Goal: Information Seeking & Learning: Understand process/instructions

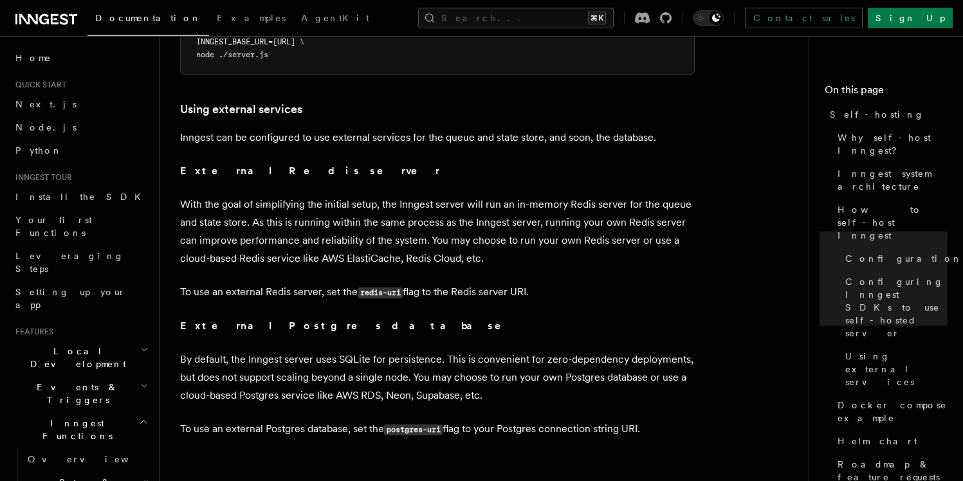
scroll to position [3093, 0]
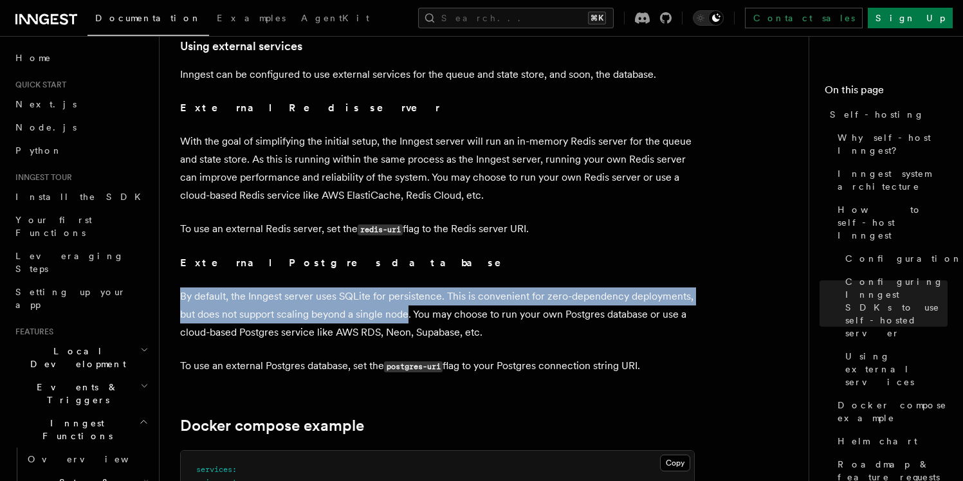
drag, startPoint x: 181, startPoint y: 275, endPoint x: 410, endPoint y: 300, distance: 230.9
click at [410, 300] on p "By default, the Inngest server uses SQLite for persistence. This is convenient …" at bounding box center [437, 314] width 514 height 54
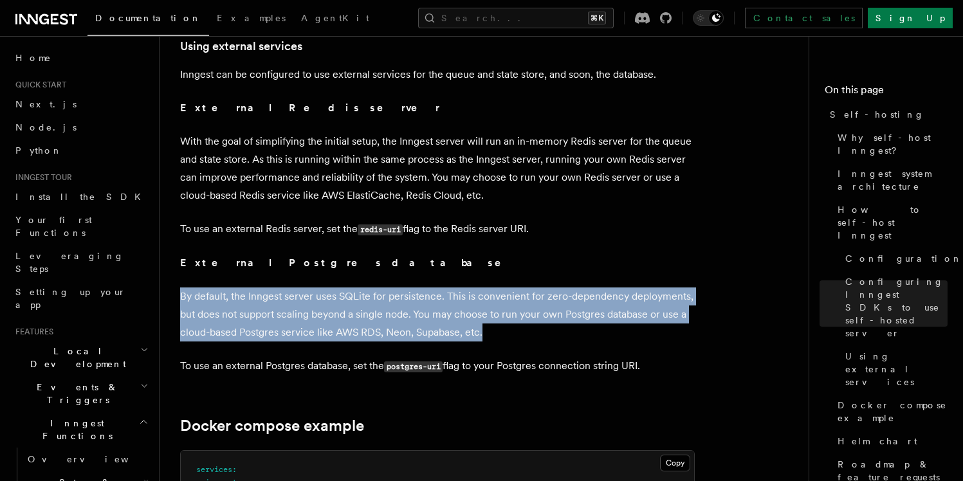
drag, startPoint x: 177, startPoint y: 275, endPoint x: 520, endPoint y: 306, distance: 344.1
copy p "By default, the Inngest server uses SQLite for persistence. This is convenient …"
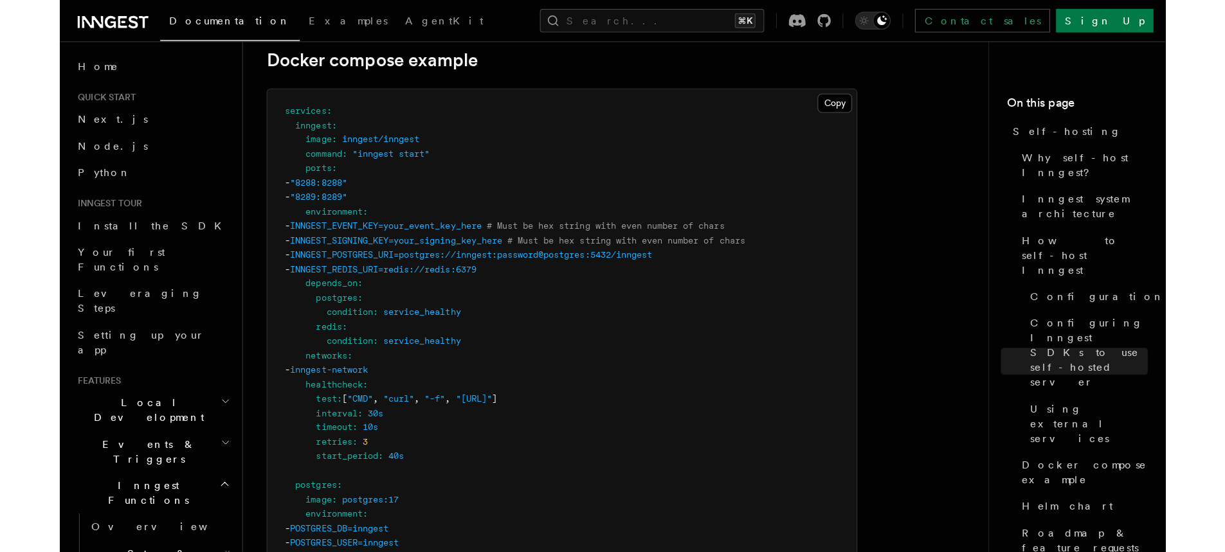
scroll to position [3661, 0]
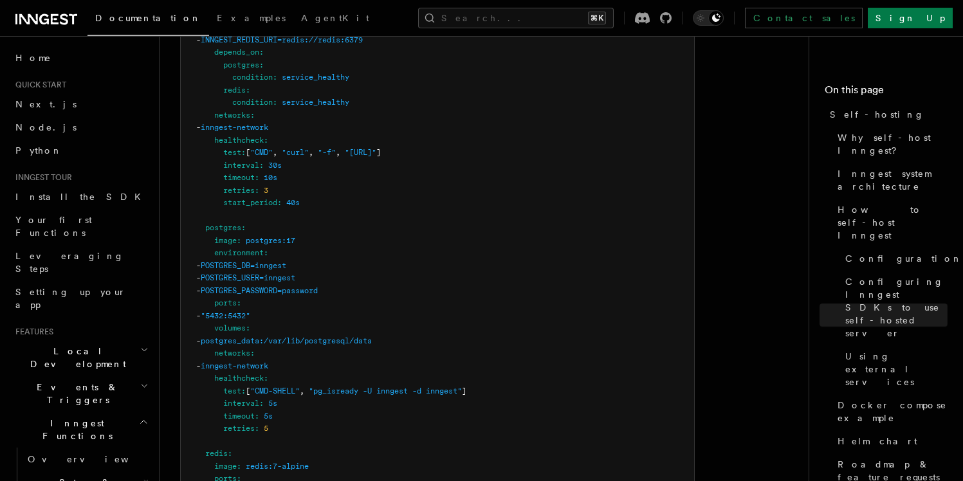
click at [617, 307] on pre "services : inngest : image : inngest/inngest command : "inngest start" ports : …" at bounding box center [437, 309] width 513 height 853
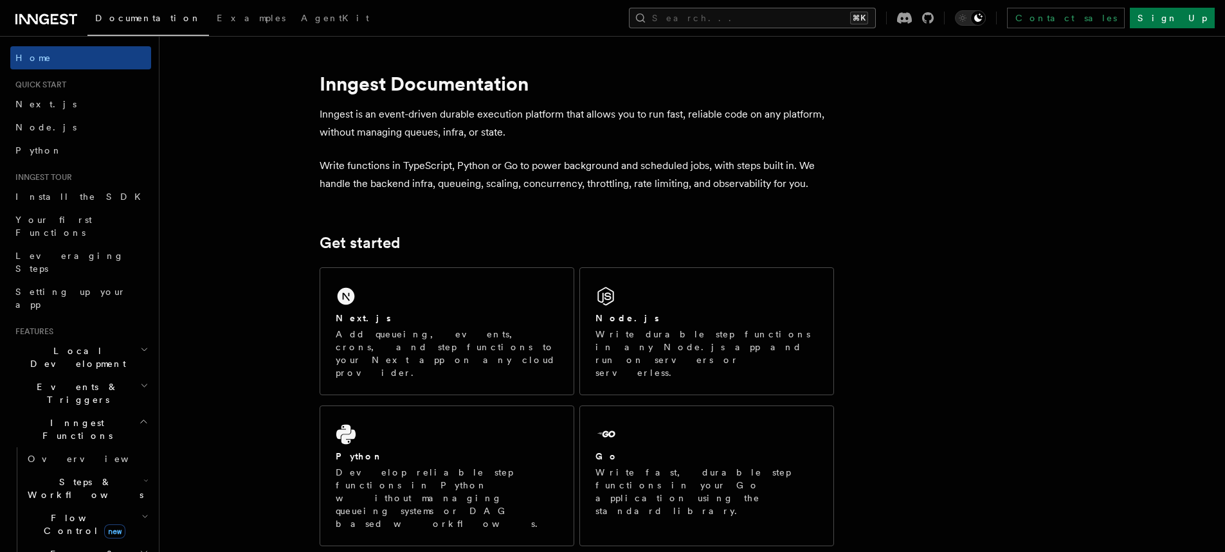
click at [800, 14] on button "Search... ⌘K" at bounding box center [752, 18] width 247 height 21
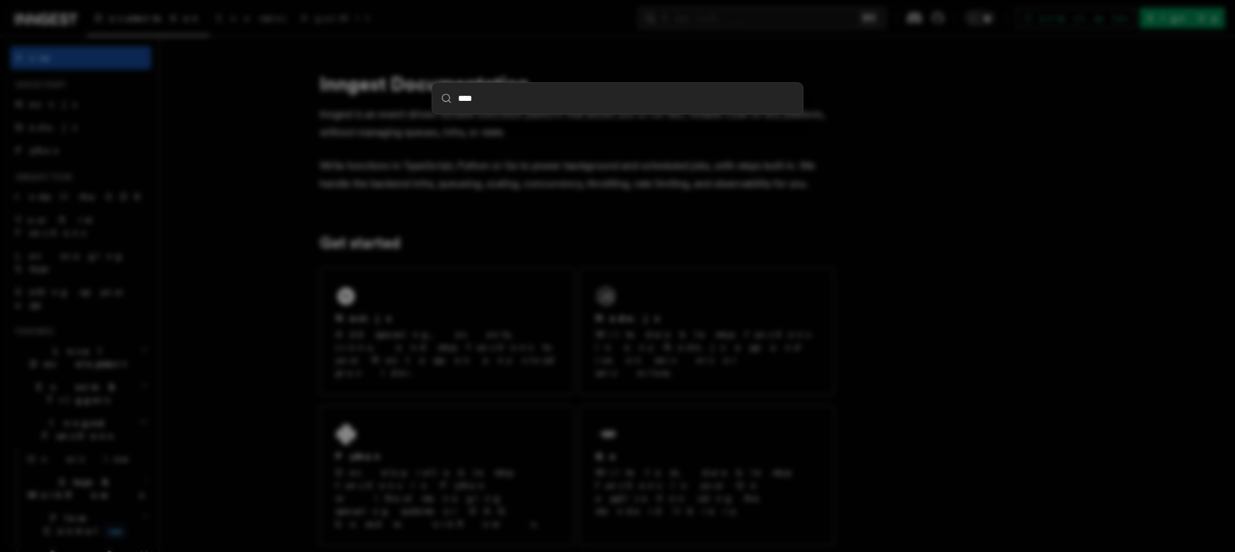
type input "*****"
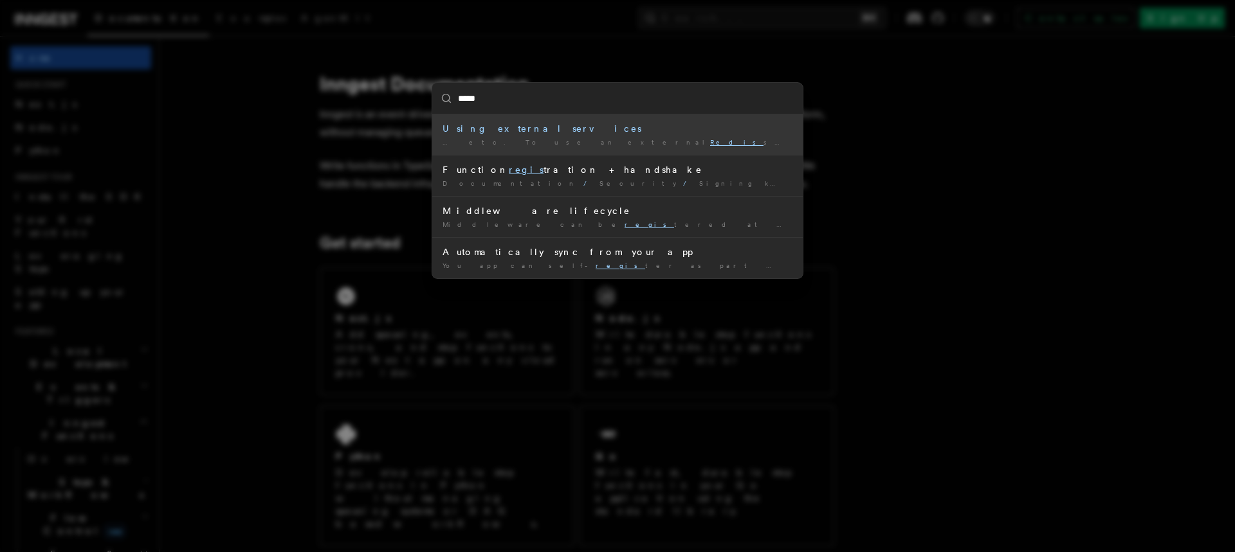
click at [559, 138] on div "… etc. To use an external Redis server, set the redis …" at bounding box center [617, 143] width 350 height 10
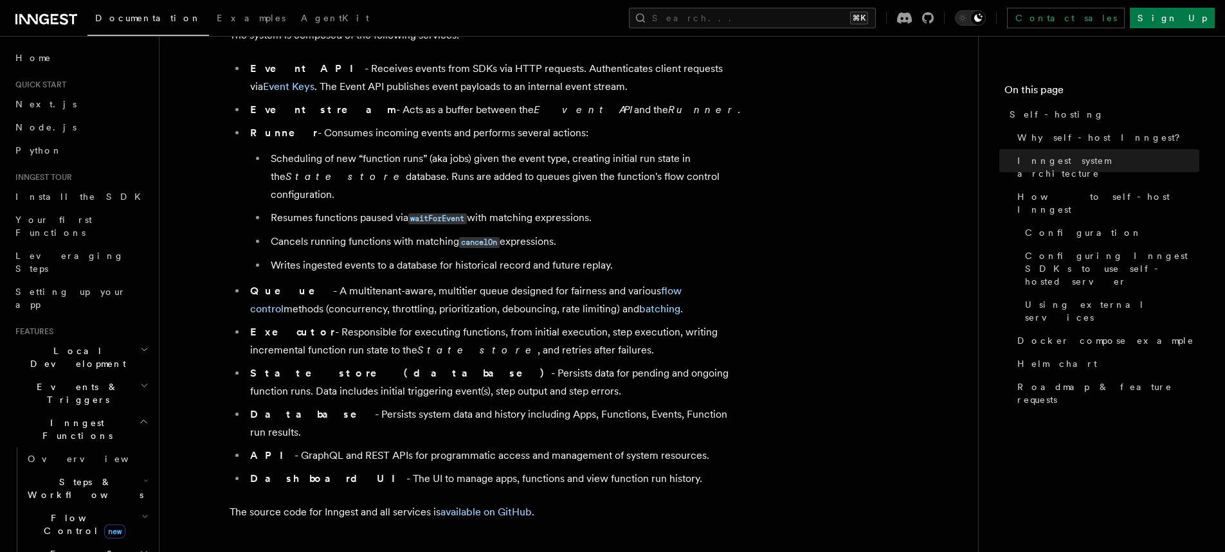
scroll to position [802, 0]
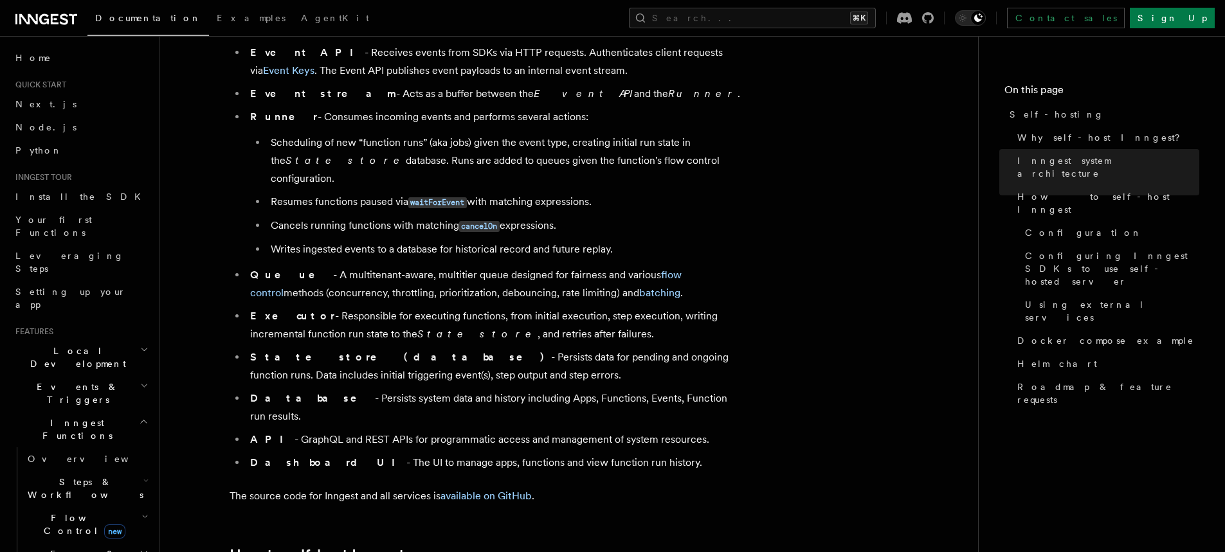
drag, startPoint x: 468, startPoint y: 357, endPoint x: 222, endPoint y: 300, distance: 251.6
click at [556, 390] on li "Database - Persists system data and history including Apps, Functions, Events, …" at bounding box center [495, 408] width 498 height 36
drag, startPoint x: 723, startPoint y: 382, endPoint x: 230, endPoint y: 341, distance: 495.6
click at [230, 341] on ul "Event API - Receives events from SDKs via HTTP requests. Authenticates client r…" at bounding box center [487, 258] width 514 height 428
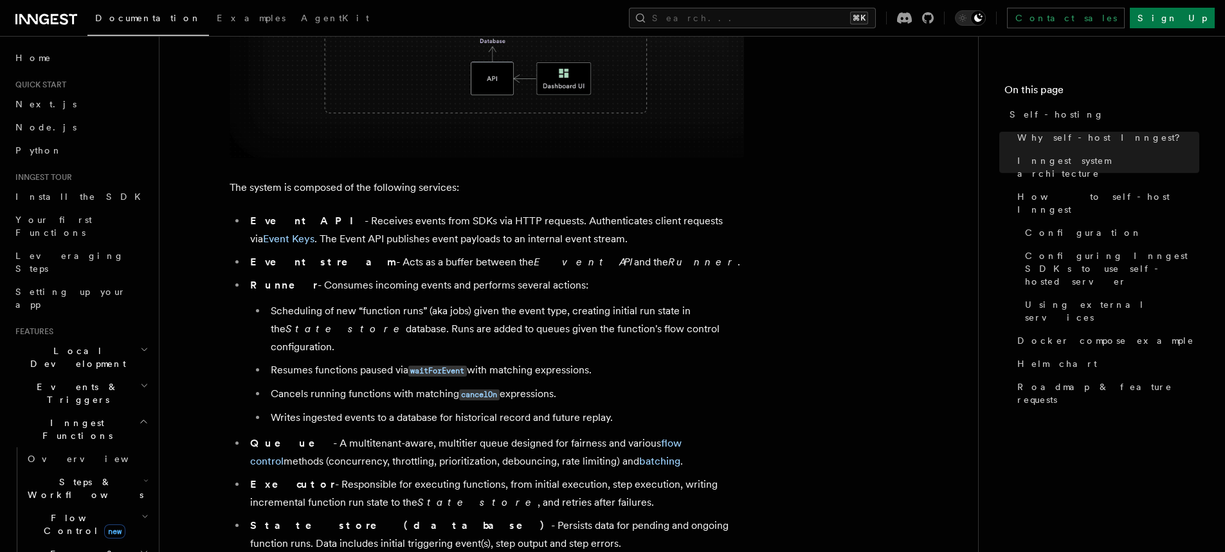
scroll to position [837, 0]
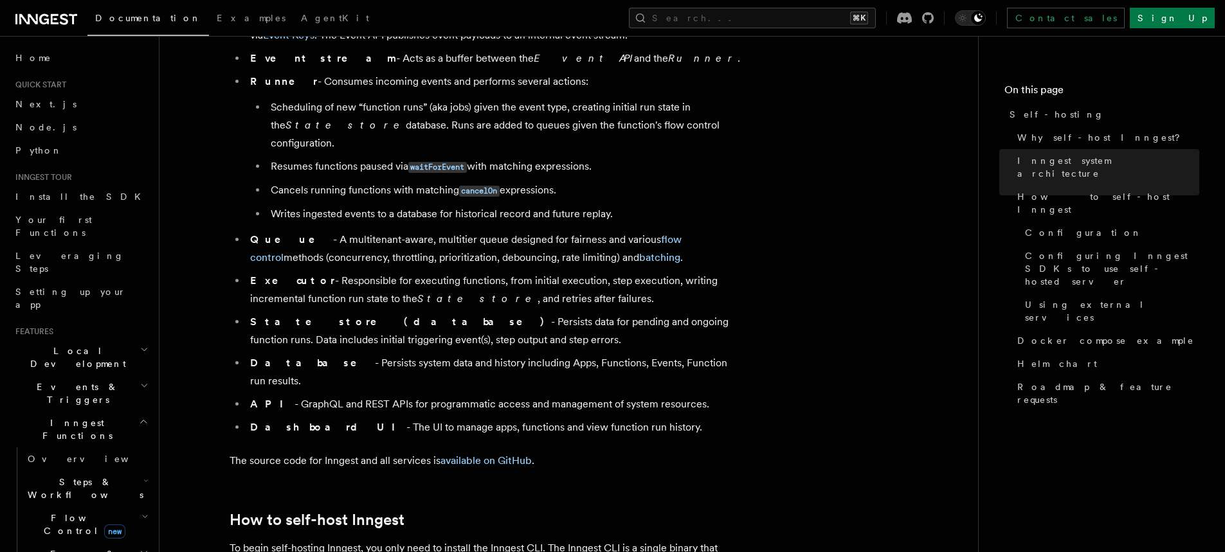
copy ul "State store (database) - Persists data for pending and ongoing function runs. D…"
